Goal: Task Accomplishment & Management: Complete application form

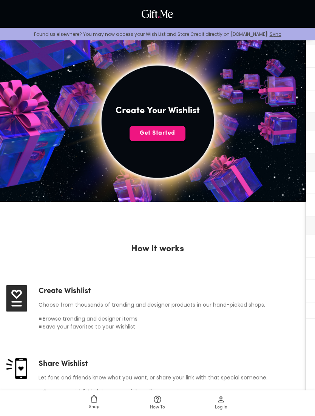
scroll to position [90, 0]
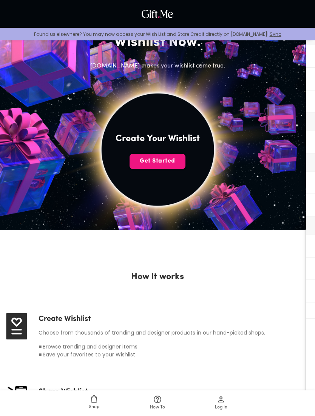
click at [175, 157] on span "Get Started" at bounding box center [157, 161] width 56 height 8
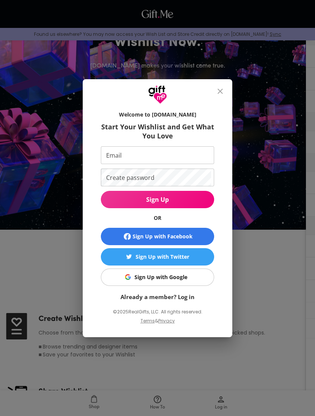
click at [196, 273] on span "Sign Up with Google" at bounding box center [156, 277] width 104 height 8
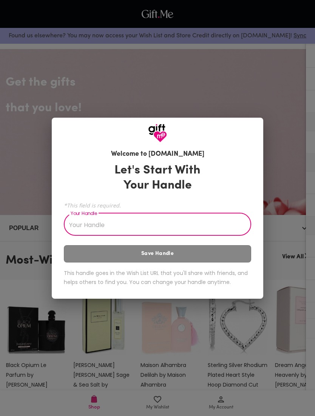
click at [232, 247] on div "Let's Start With Your Handle *This field is required. Your Handle Your Handle S…" at bounding box center [157, 226] width 187 height 133
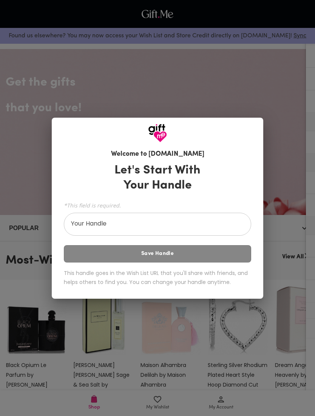
click at [221, 227] on input "Your Handle" at bounding box center [153, 225] width 179 height 21
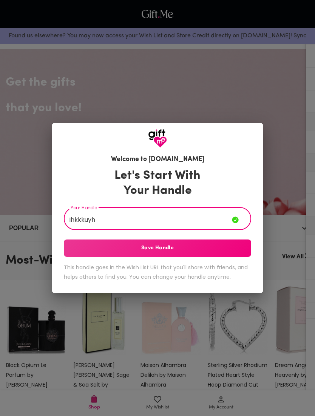
type input "Ihkkkuyh"
click at [238, 244] on button "Save Handle" at bounding box center [157, 247] width 187 height 17
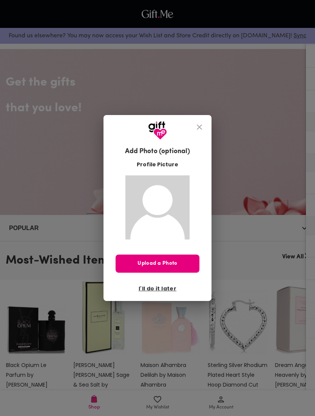
click at [197, 129] on icon "close" at bounding box center [199, 127] width 9 height 9
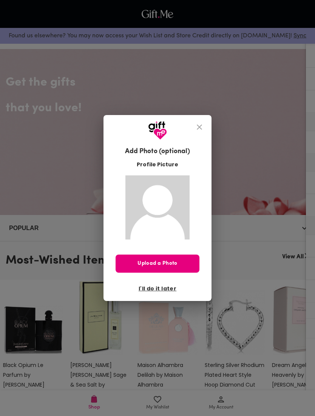
click at [206, 129] on button "close" at bounding box center [199, 127] width 18 height 18
